Goal: Find contact information: Find contact information

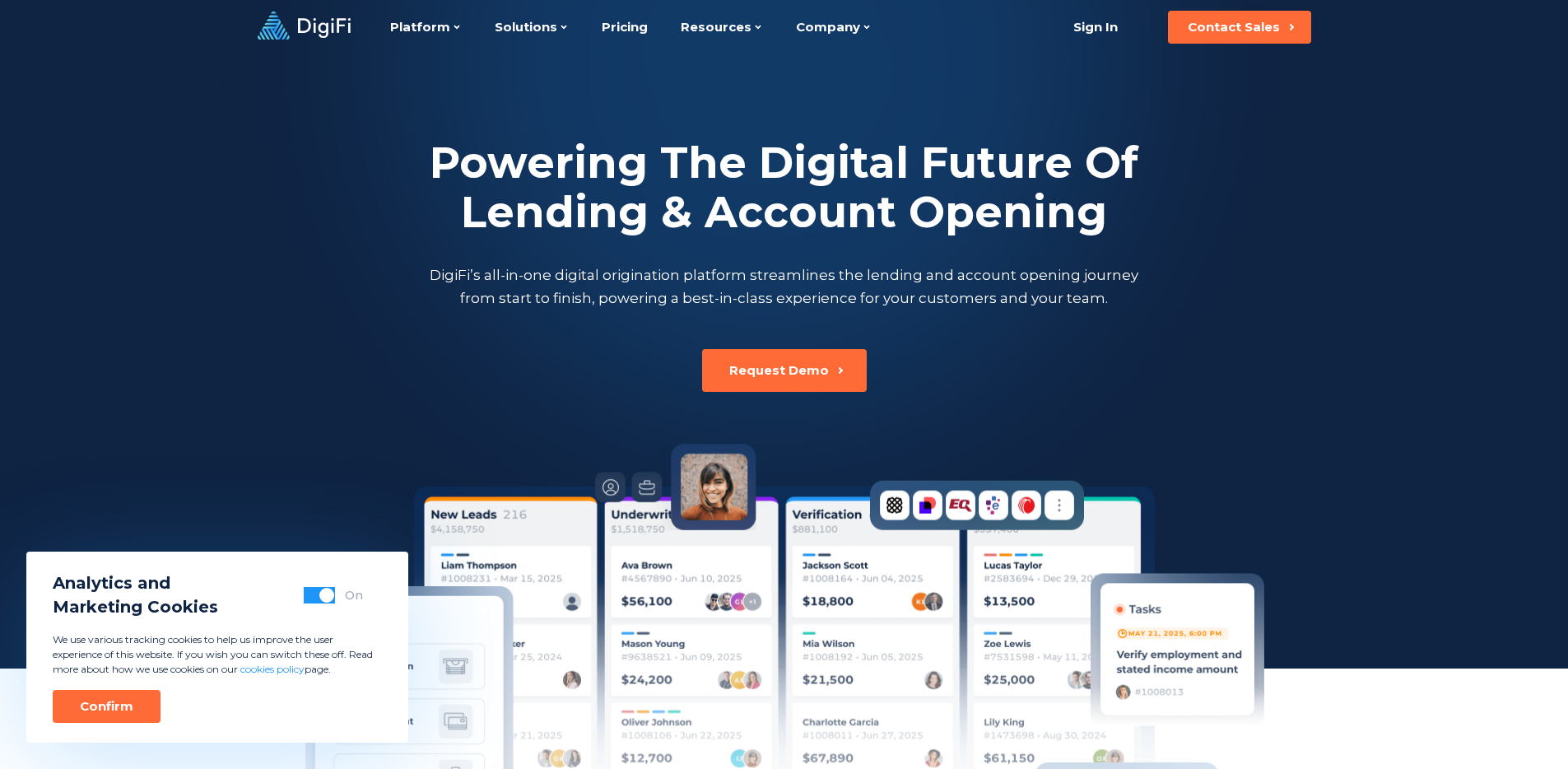
drag, startPoint x: 533, startPoint y: 258, endPoint x: 863, endPoint y: 306, distance: 333.5
click at [863, 306] on div "Powering The Digital Future Of Lending & Account Opening DigiFi’s all-in-one di…" at bounding box center [784, 224] width 914 height 171
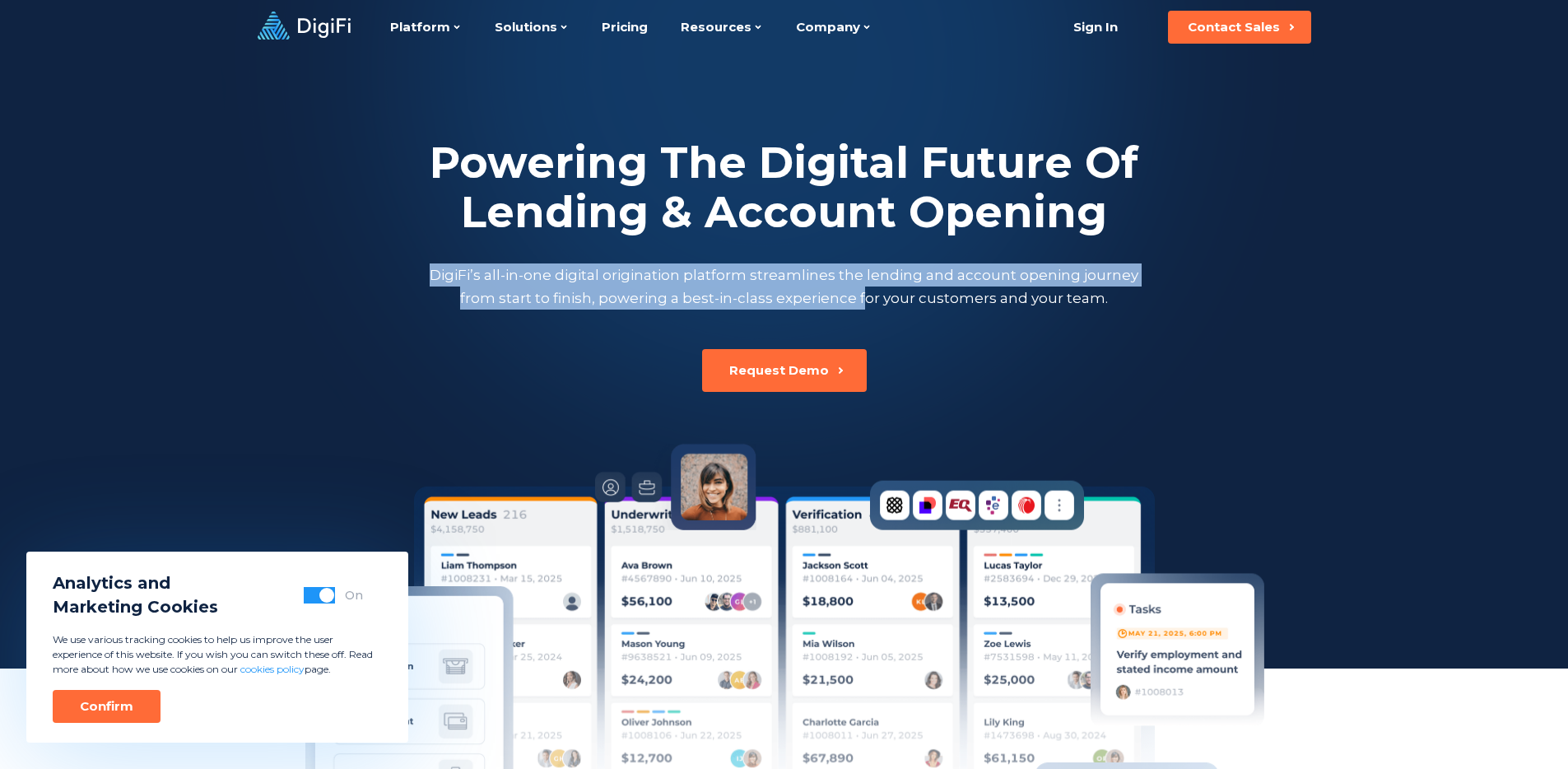
click at [863, 306] on p "DigiFi’s all-in-one digital origination platform streamlines the lending and ac…" at bounding box center [784, 286] width 716 height 46
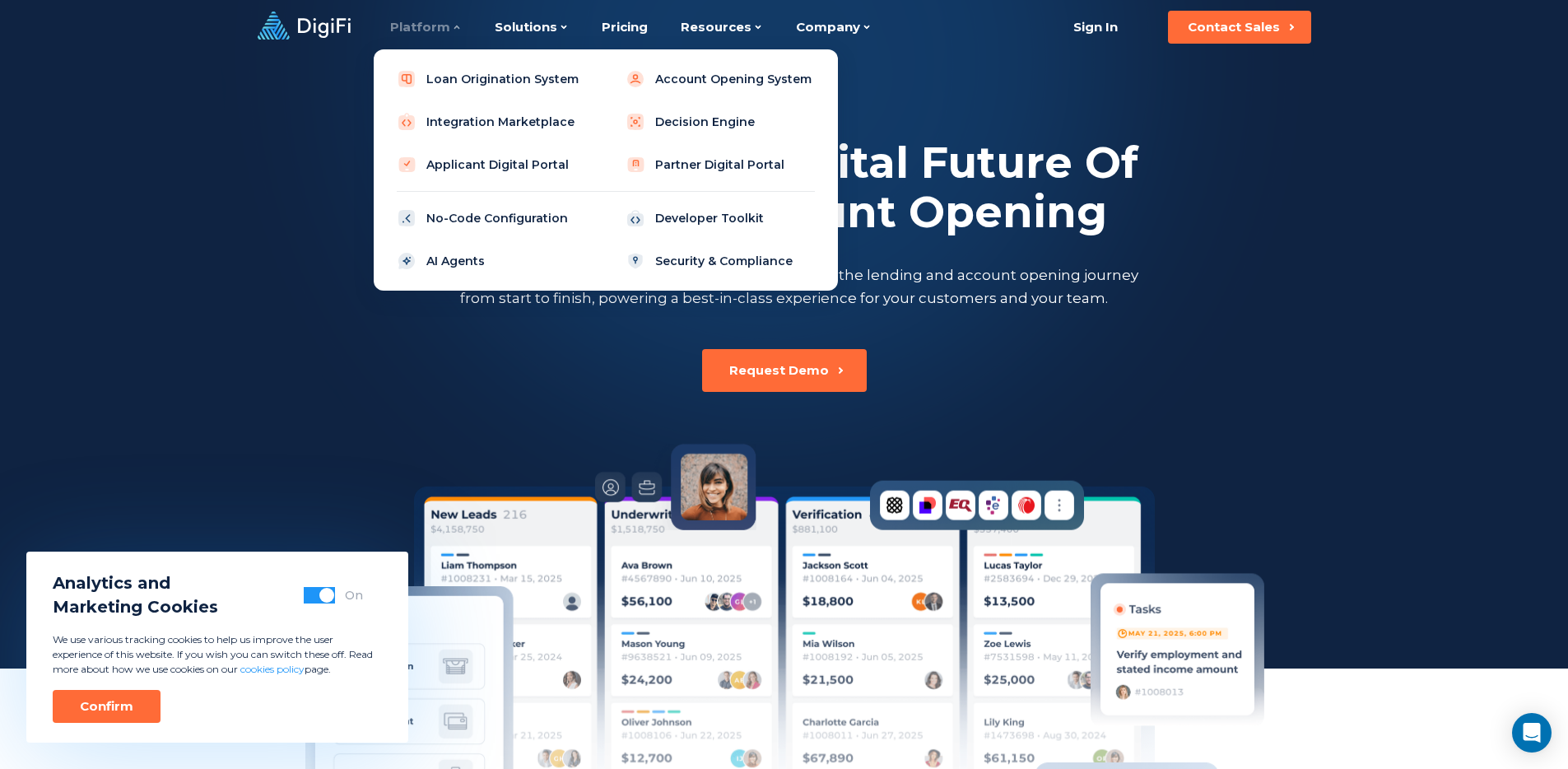
click at [446, 29] on div "Platform" at bounding box center [426, 27] width 72 height 54
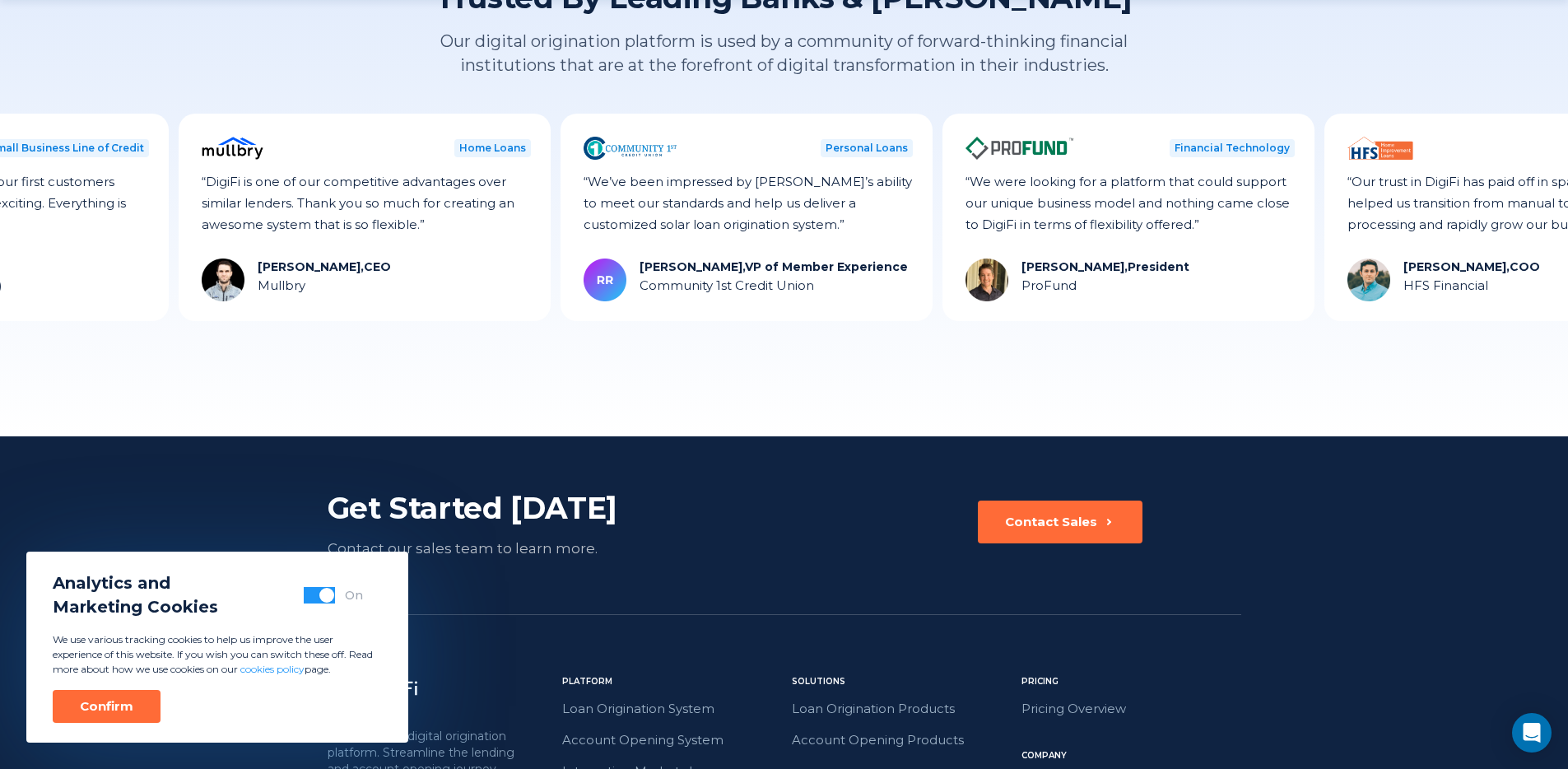
scroll to position [4573, 0]
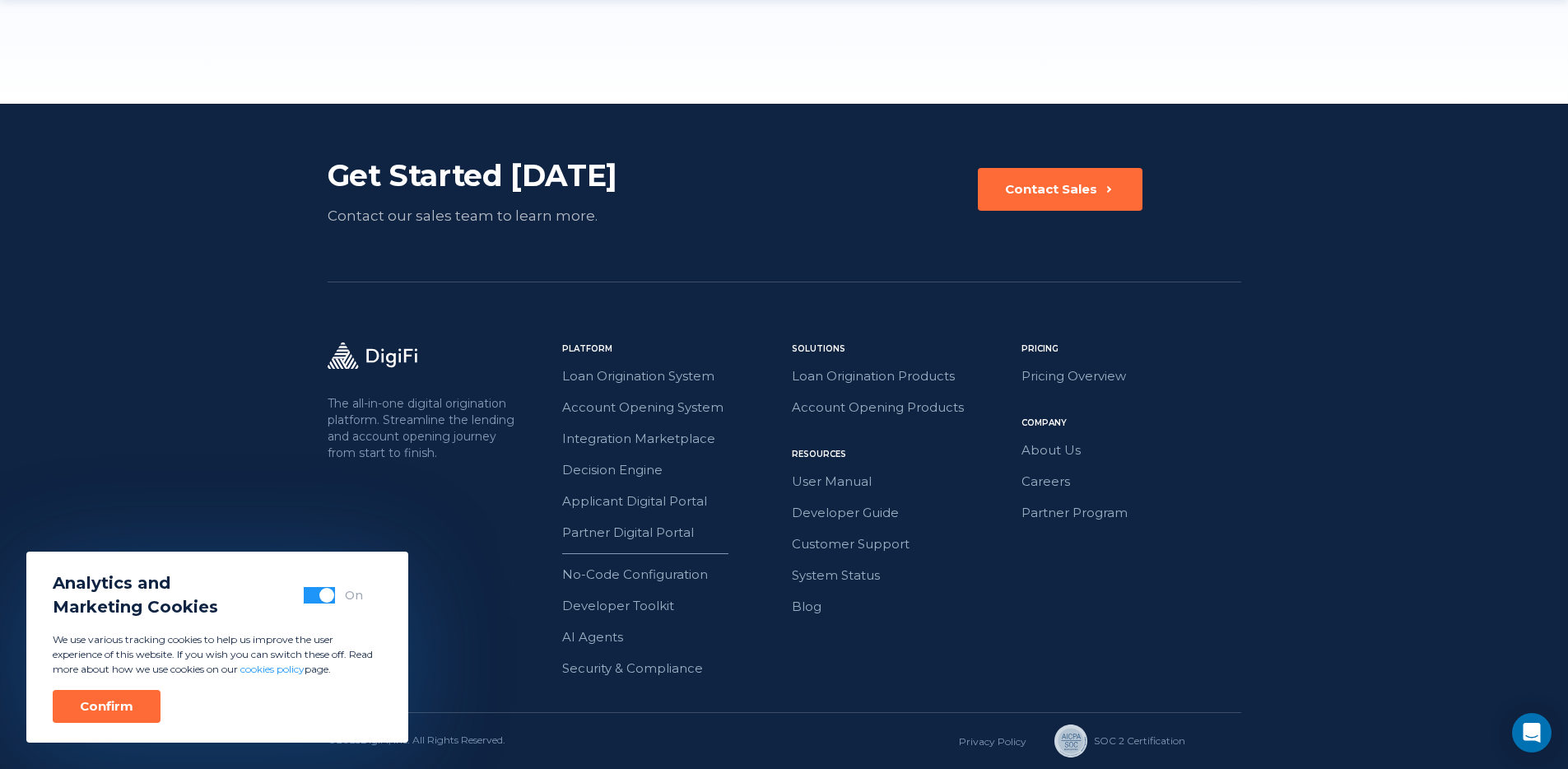
click at [83, 723] on div "Analytics and Marketing Cookies On We use various tracking cookies to help us i…" at bounding box center [218, 647] width 382 height 191
click at [97, 715] on button "Confirm" at bounding box center [106, 706] width 108 height 33
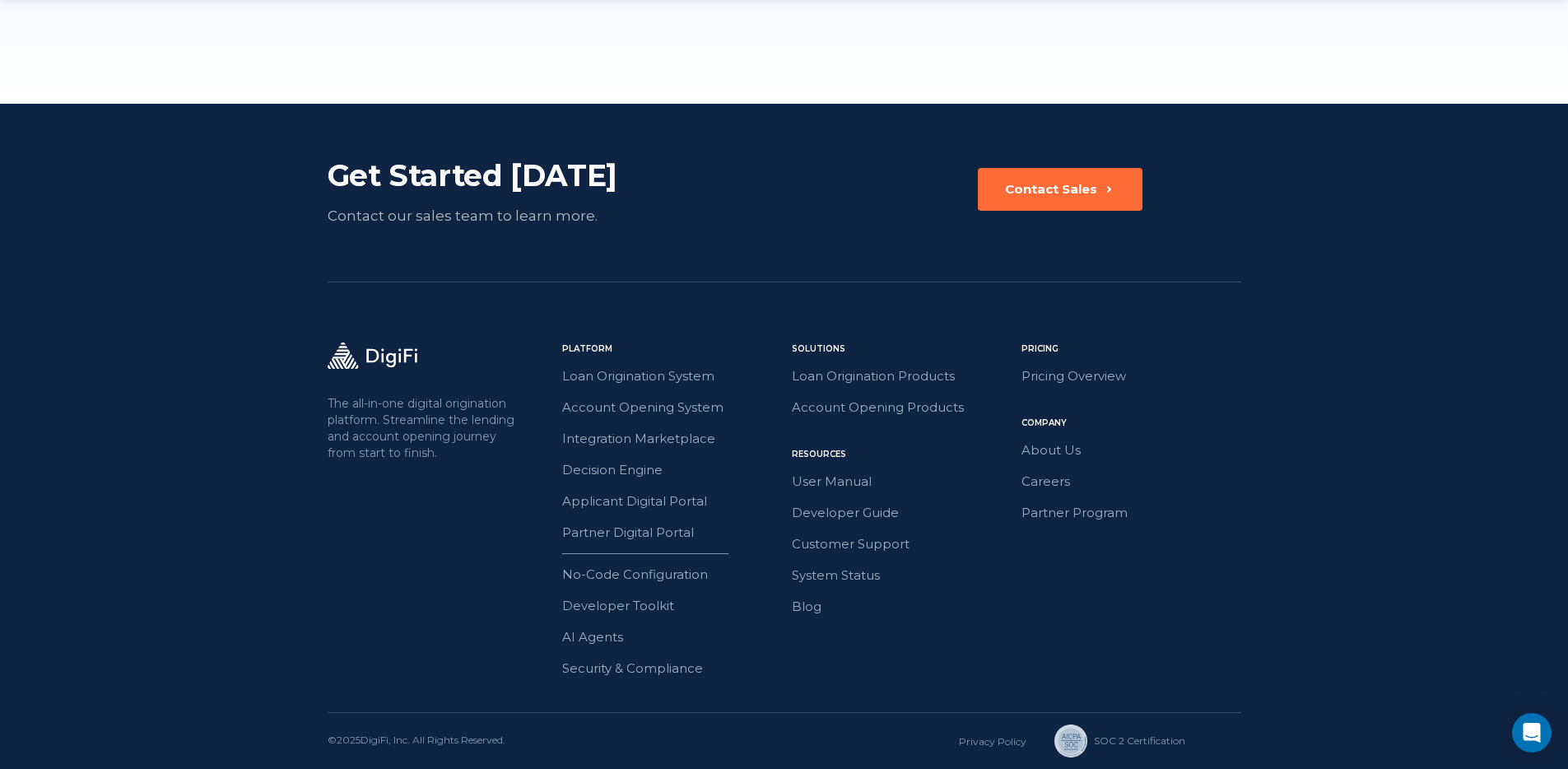
click at [350, 586] on div "The all-in-one digital origination platform. Streamline the lending and account…" at bounding box center [784, 527] width 914 height 370
click at [1364, 359] on footer "Get Started [DATE] Contact our sales team to learn more. Contact Sales The all-…" at bounding box center [784, 436] width 1568 height 665
click at [1315, 348] on footer "Get Started [DATE] Contact our sales team to learn more. Contact Sales The all-…" at bounding box center [784, 436] width 1568 height 665
